Goal: Information Seeking & Learning: Learn about a topic

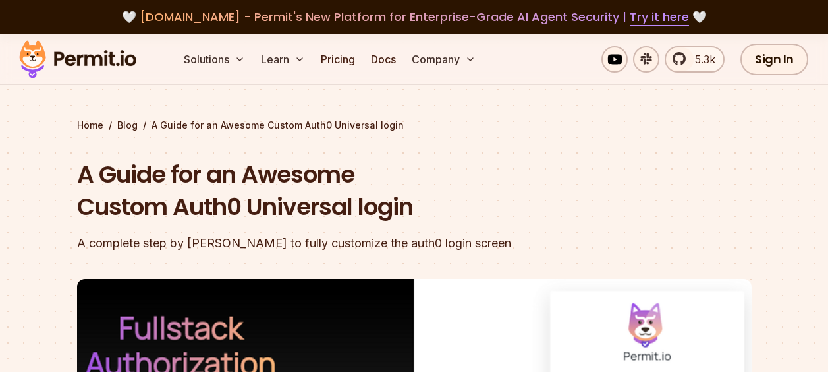
scroll to position [198, 0]
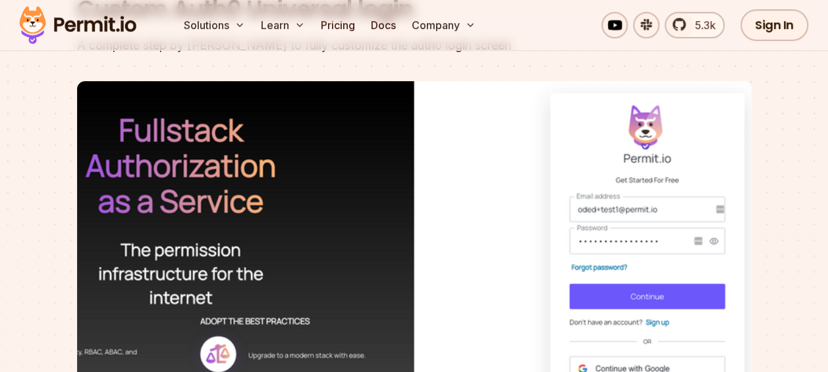
click at [652, 212] on img at bounding box center [414, 270] width 675 height 379
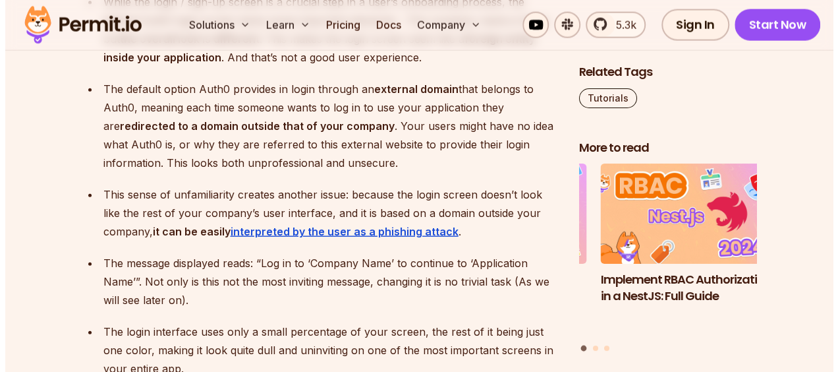
scroll to position [1120, 0]
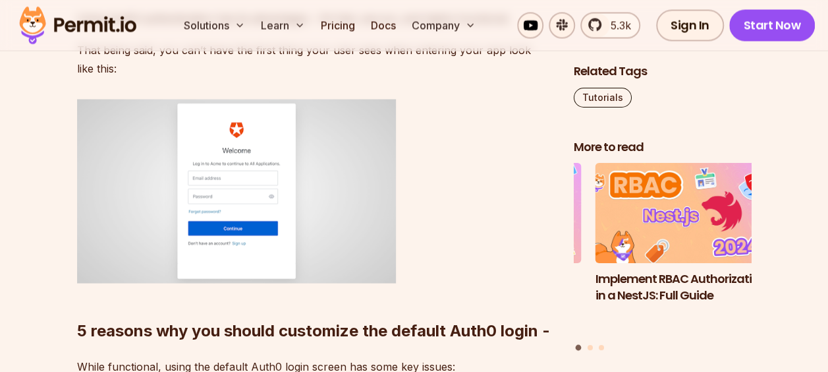
drag, startPoint x: 240, startPoint y: 189, endPoint x: 169, endPoint y: 181, distance: 70.9
click at [169, 181] on img at bounding box center [236, 191] width 319 height 184
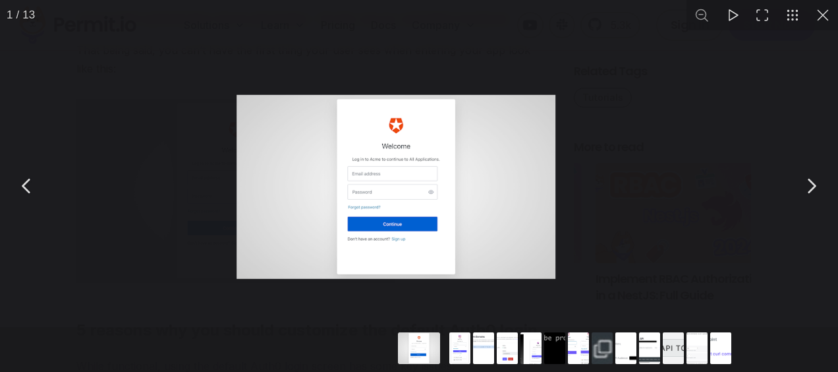
click at [215, 187] on div "You can close this modal content with the ESC key" at bounding box center [419, 186] width 838 height 372
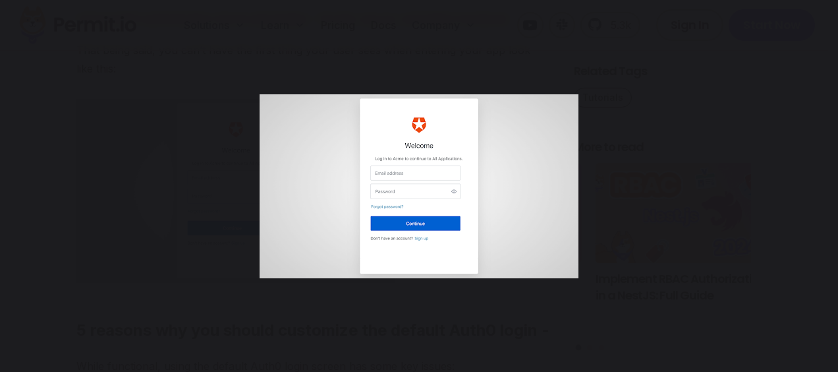
click at [395, 196] on img "You can close this modal content with the ESC key" at bounding box center [419, 186] width 319 height 184
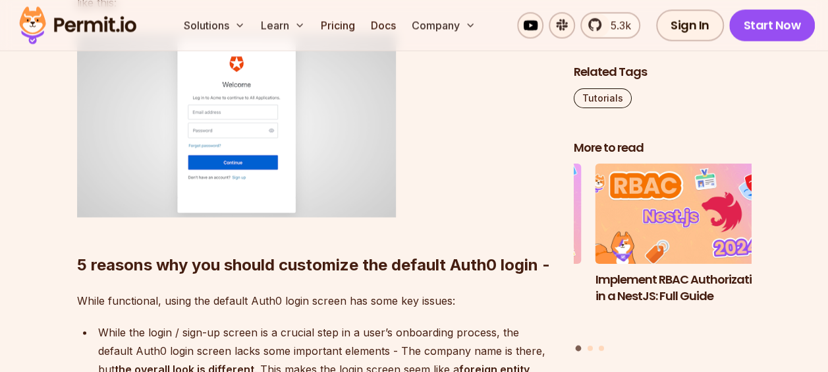
scroll to position [1120, 0]
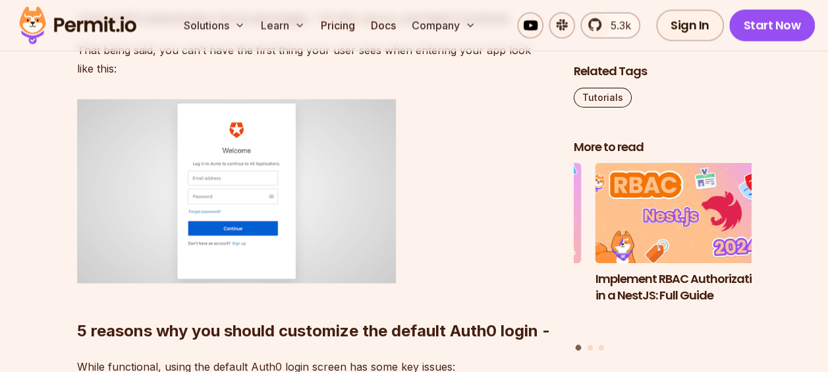
click at [261, 178] on img at bounding box center [236, 191] width 319 height 184
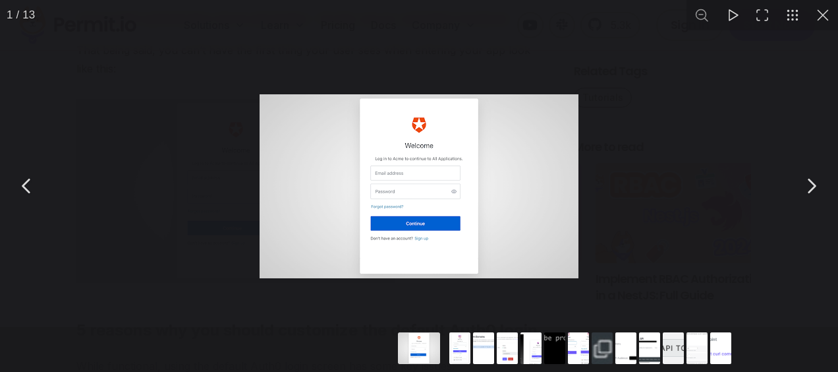
click at [827, 16] on button "You can close this modal content with the ESC key" at bounding box center [823, 15] width 30 height 30
